Goal: Information Seeking & Learning: Check status

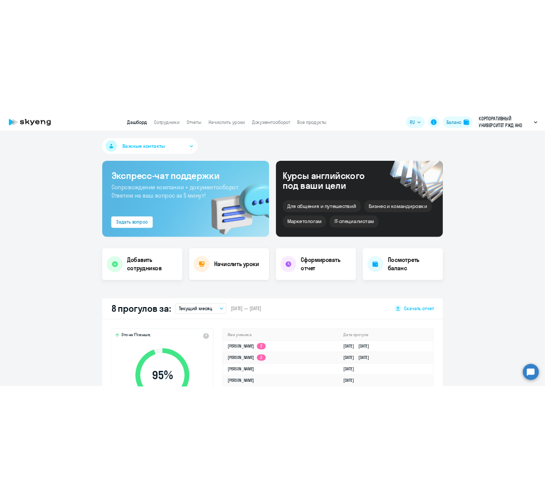
scroll to position [162, 0]
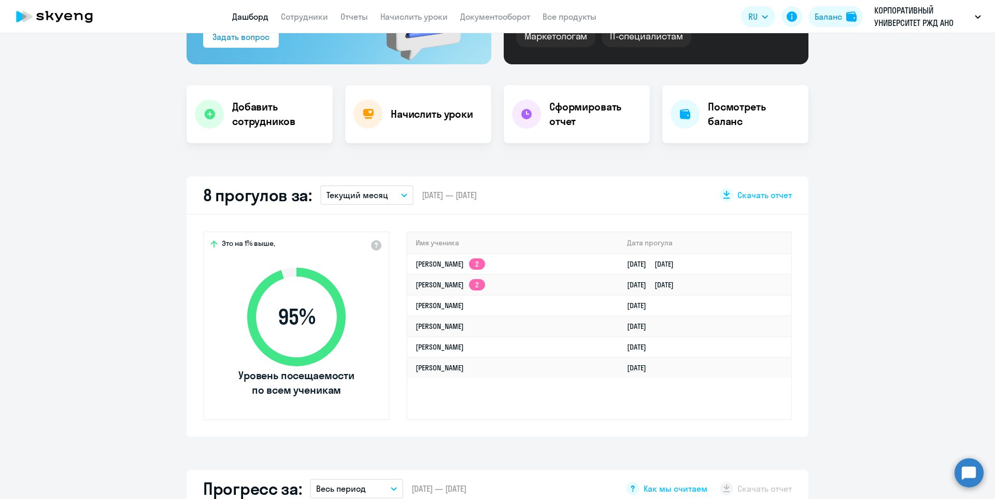
click at [384, 194] on p "Текущий месяц" at bounding box center [358, 195] width 62 height 12
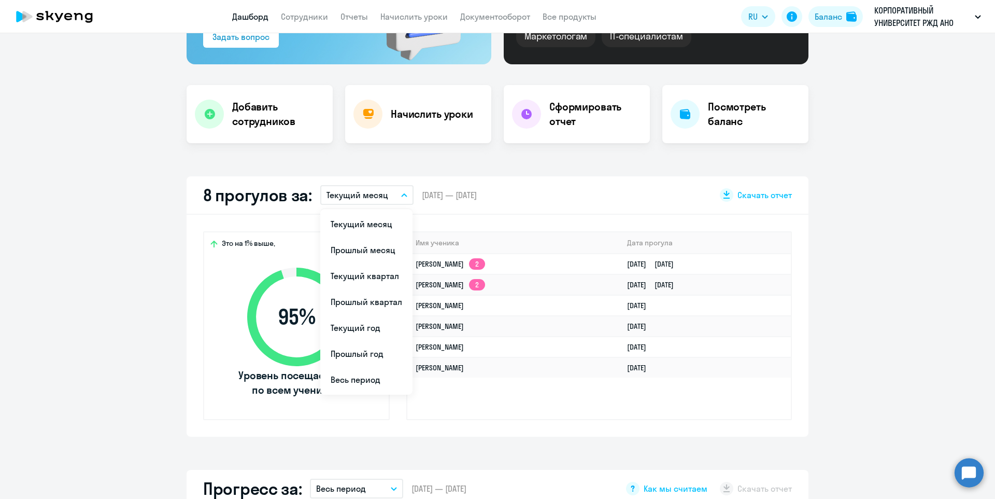
click at [369, 248] on li "Прошлый месяц" at bounding box center [366, 250] width 92 height 26
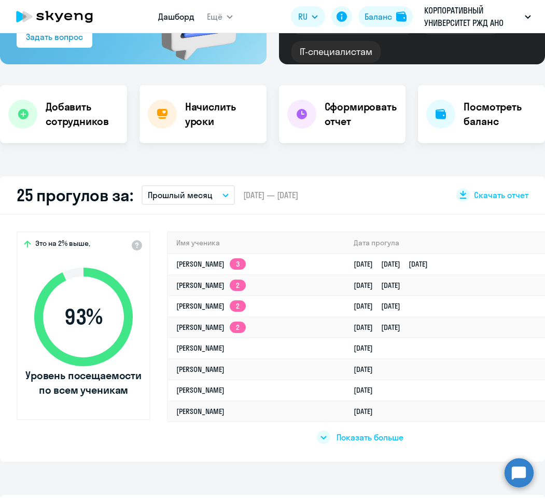
click at [159, 194] on p "Прошлый месяц" at bounding box center [180, 195] width 65 height 12
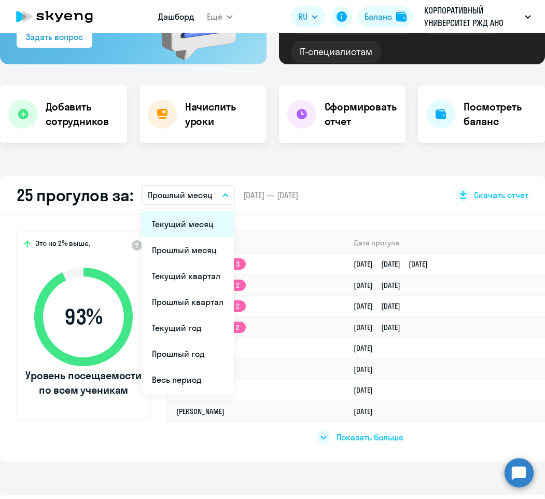
click at [171, 221] on li "Текущий месяц" at bounding box center [188, 224] width 92 height 26
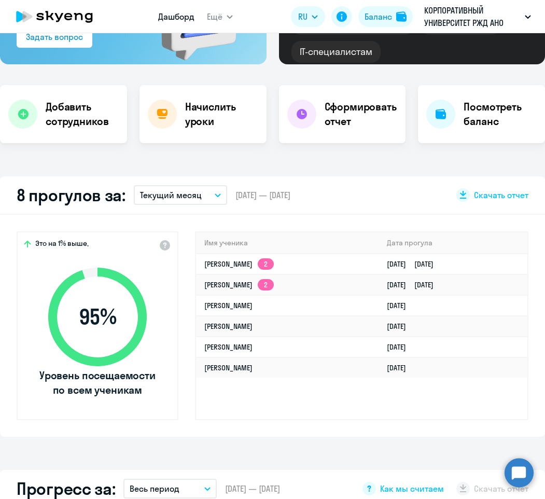
click at [192, 196] on p "Текущий месяц" at bounding box center [171, 195] width 62 height 12
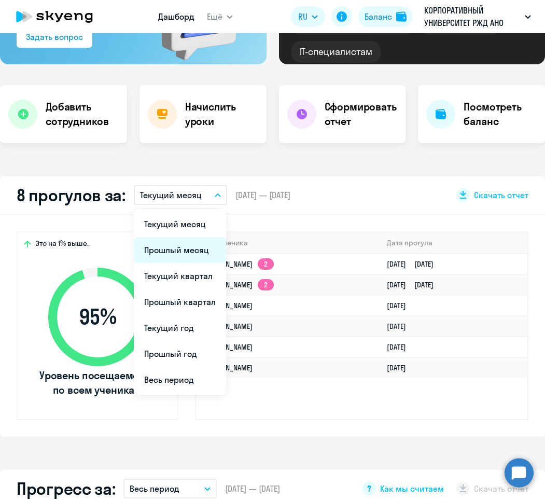
click at [179, 246] on li "Прошлый месяц" at bounding box center [180, 250] width 92 height 26
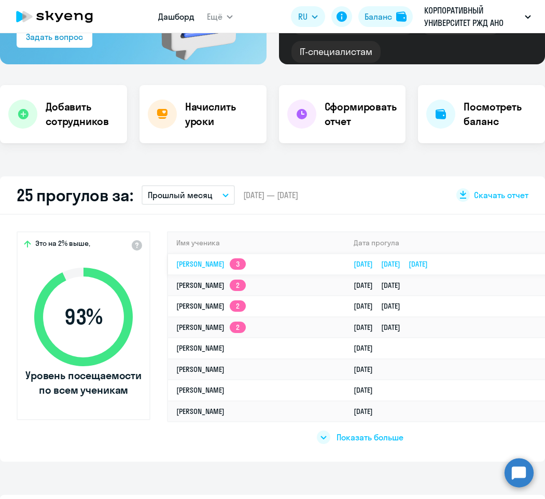
select select "30"
click at [244, 261] on link "[PERSON_NAME] 3" at bounding box center [210, 263] width 69 height 9
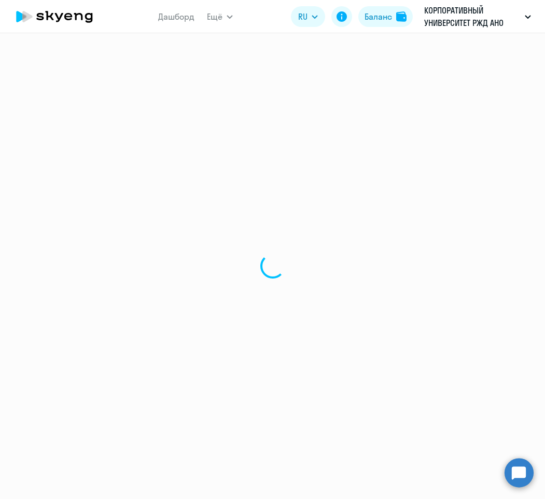
select select "english"
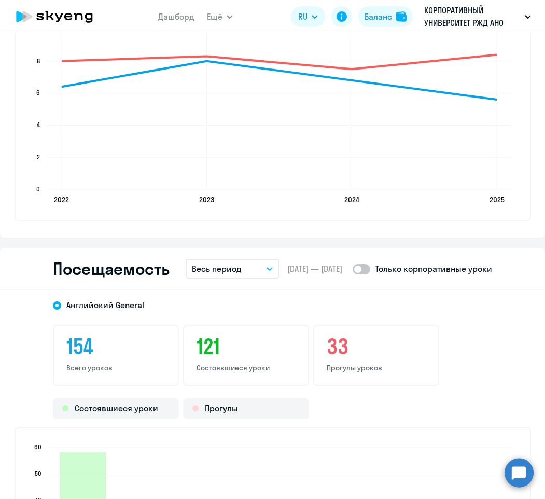
scroll to position [1201, 0]
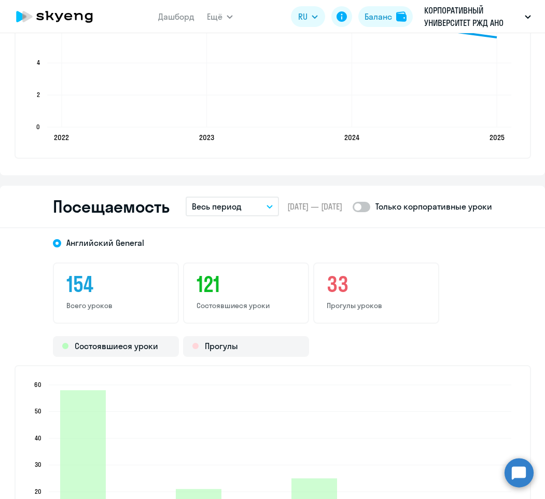
click at [224, 211] on p "Весь период" at bounding box center [217, 206] width 50 height 12
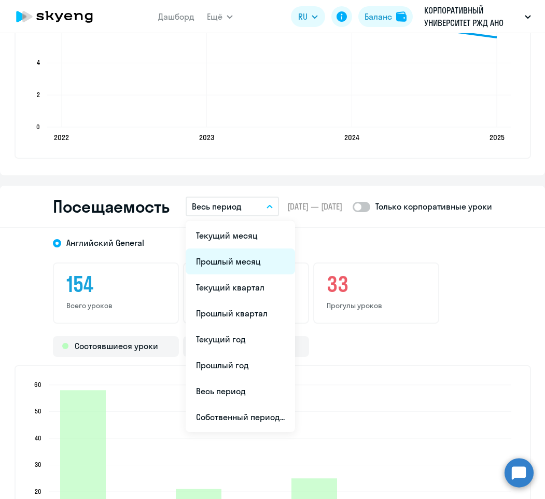
click at [217, 258] on li "Прошлый месяц" at bounding box center [240, 261] width 109 height 26
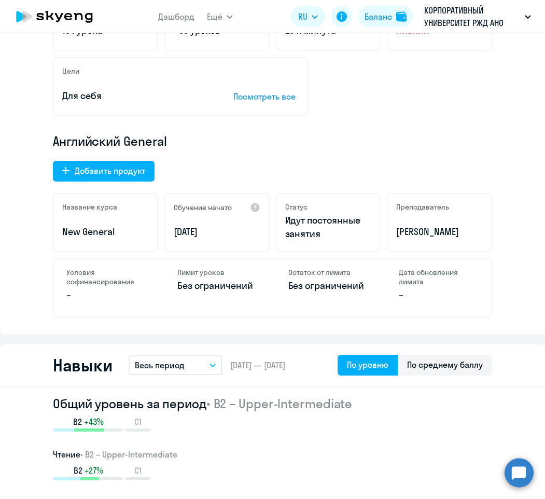
scroll to position [0, 0]
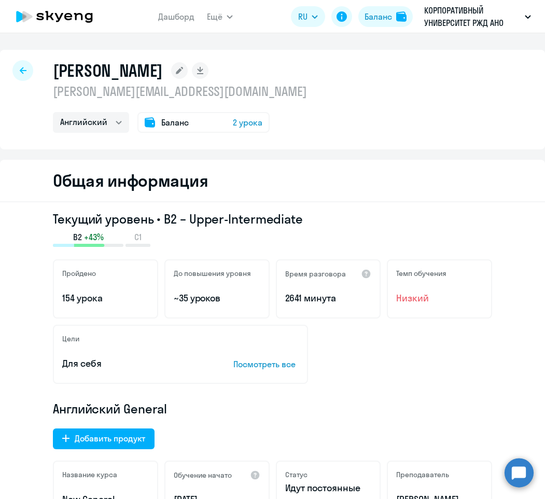
drag, startPoint x: 55, startPoint y: 67, endPoint x: 236, endPoint y: 67, distance: 180.9
click at [163, 67] on h1 "[PERSON_NAME]" at bounding box center [108, 70] width 110 height 21
copy h1 "[PERSON_NAME]"
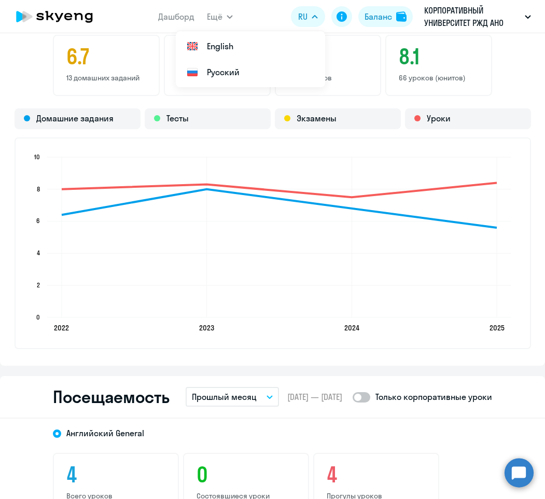
scroll to position [1060, 0]
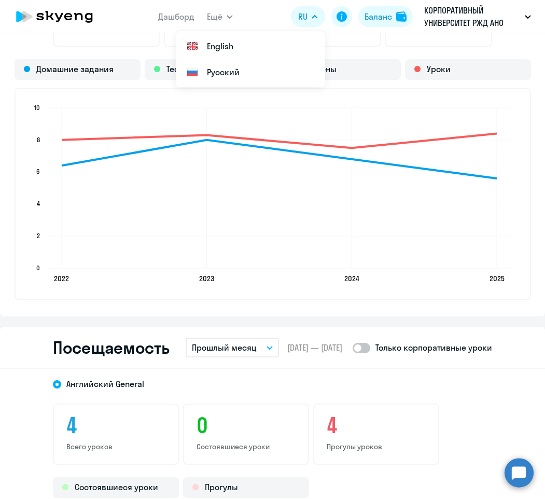
click at [370, 351] on span at bounding box center [361, 348] width 18 height 10
click at [352, 348] on input "checkbox" at bounding box center [352, 347] width 1 height 1
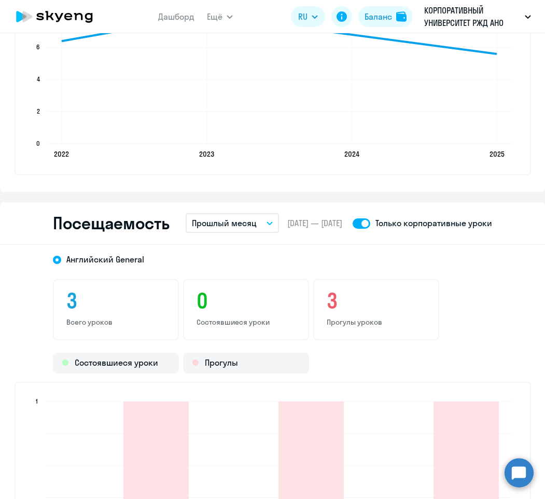
scroll to position [1246, 0]
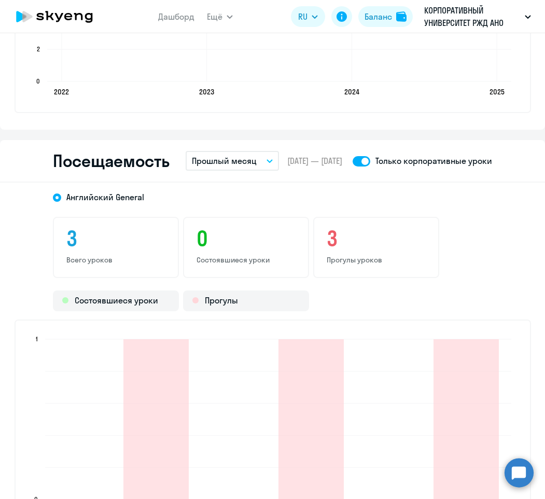
click at [370, 166] on span at bounding box center [361, 161] width 18 height 10
click at [352, 161] on input "checkbox" at bounding box center [352, 161] width 1 height 1
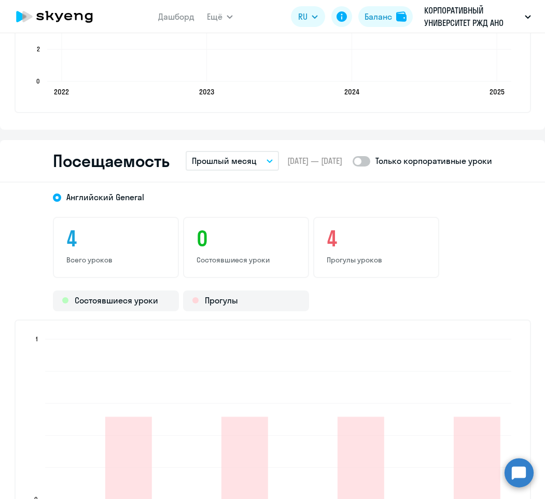
click at [370, 166] on span at bounding box center [361, 161] width 18 height 10
click at [352, 161] on input "checkbox" at bounding box center [352, 161] width 1 height 1
checkbox input "true"
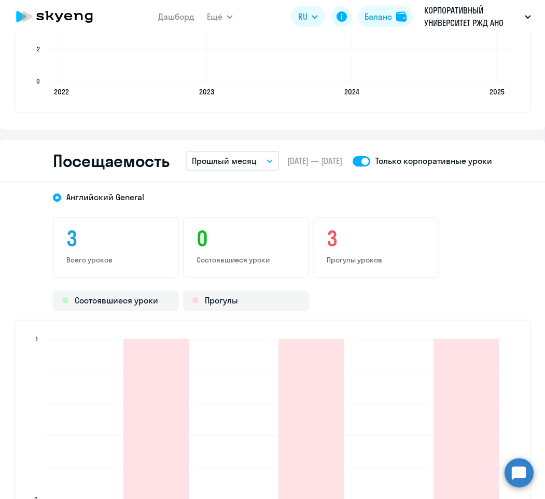
click at [505, 287] on div "[DEMOGRAPHIC_DATA] General 3 Всего уроков 0 Состоявшиеся уроки 3 Прогулы уроков…" at bounding box center [272, 364] width 545 height 365
